Goal: Navigation & Orientation: Find specific page/section

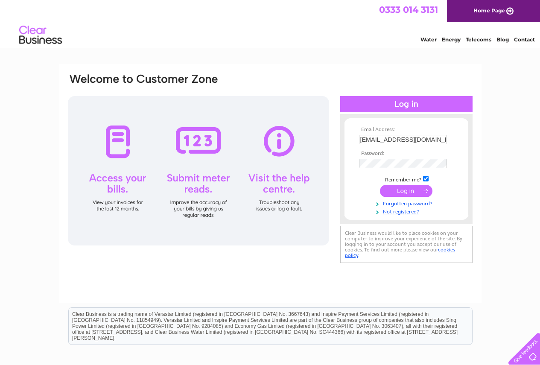
click at [399, 190] on input "submit" at bounding box center [406, 191] width 53 height 12
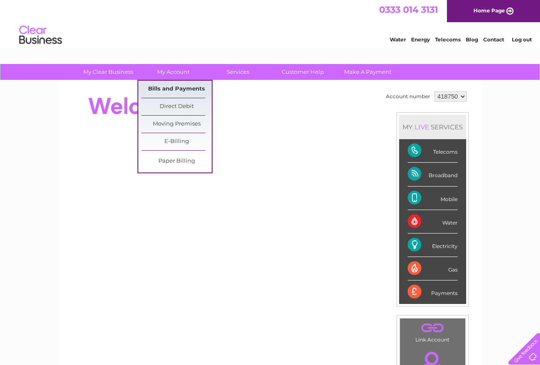
click at [178, 85] on link "Bills and Payments" at bounding box center [176, 89] width 70 height 17
